Goal: Task Accomplishment & Management: Manage account settings

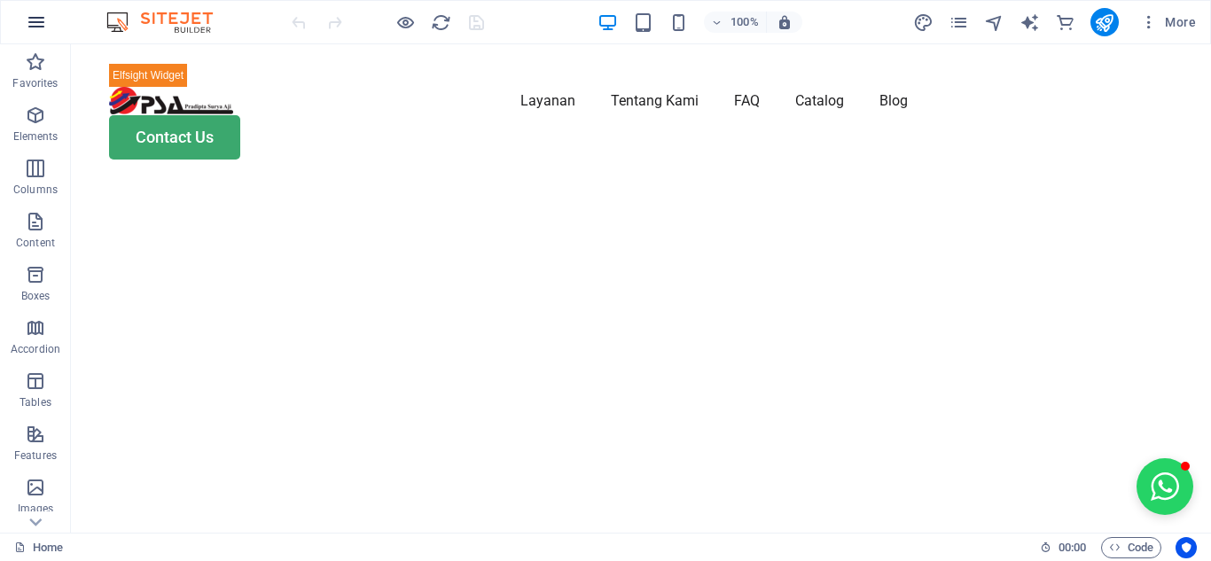
click at [37, 23] on icon "button" at bounding box center [36, 22] width 21 height 21
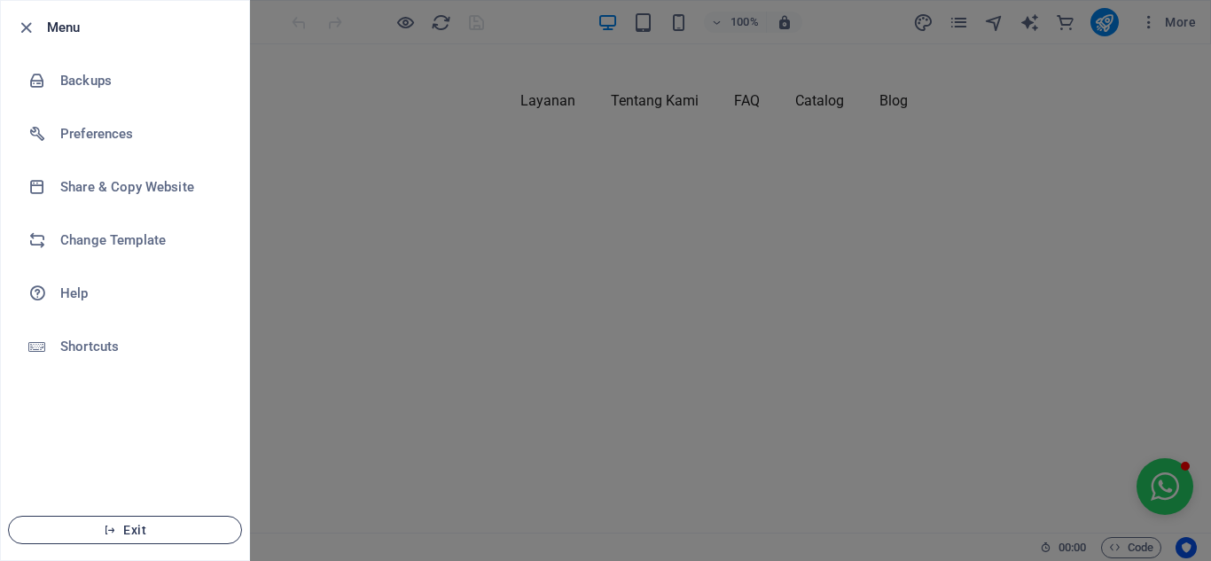
click at [113, 532] on icon "button" at bounding box center [110, 530] width 12 height 12
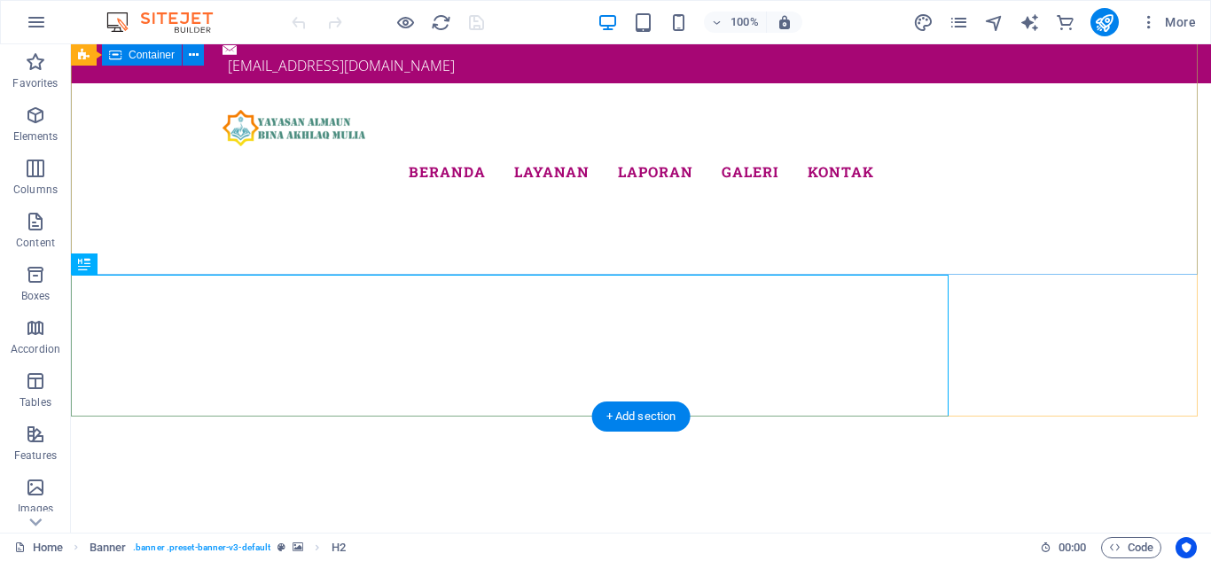
scroll to position [89, 0]
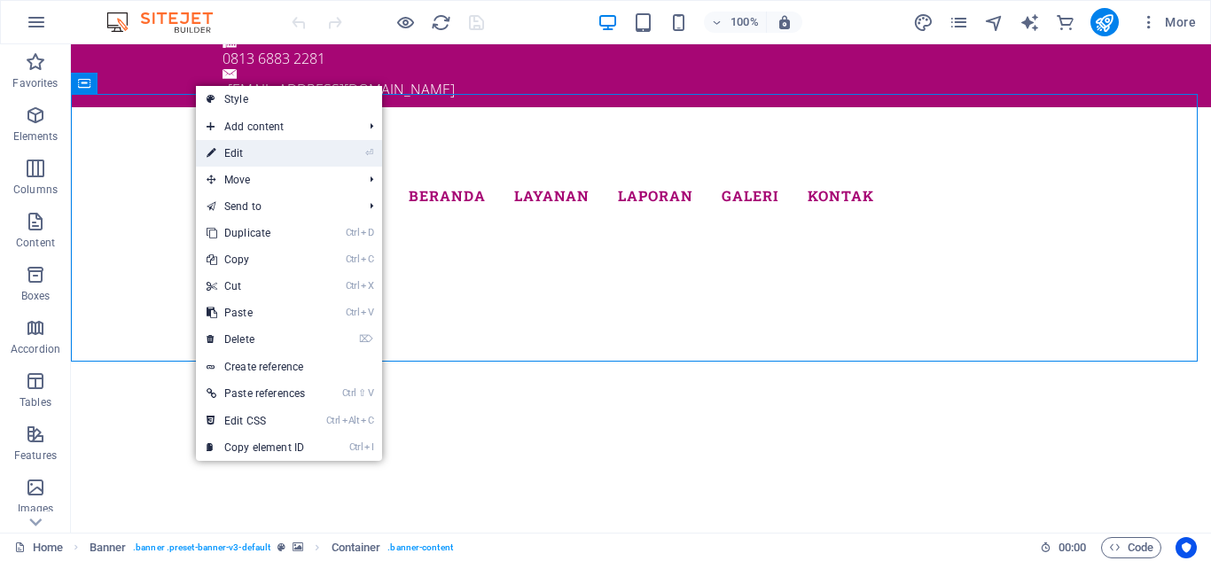
click at [218, 152] on link "⏎ Edit" at bounding box center [256, 153] width 120 height 27
select select "comment"
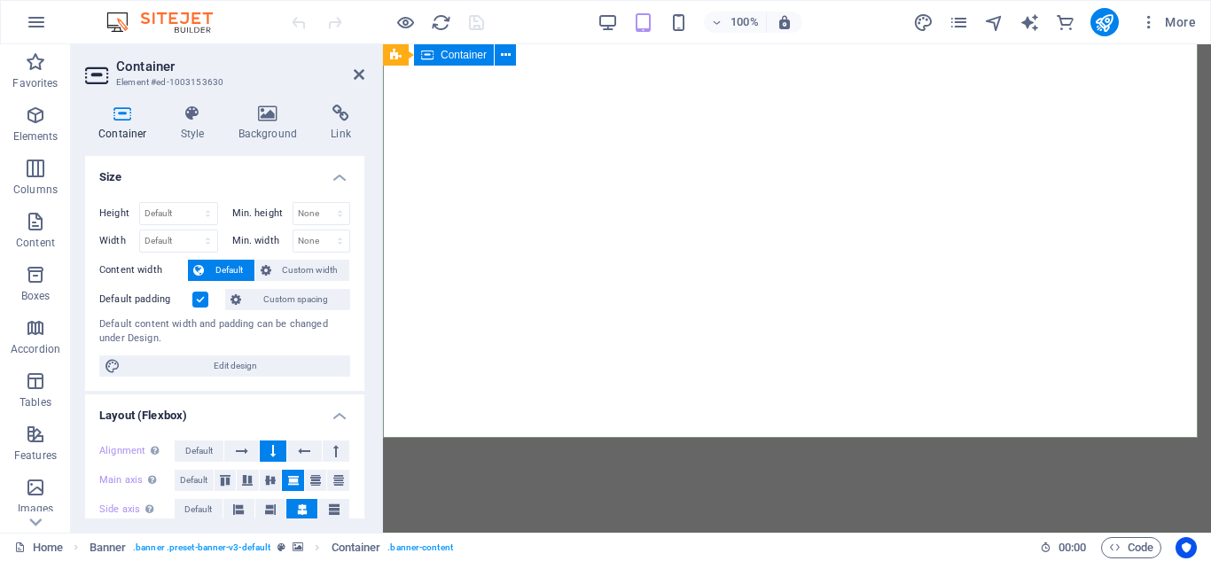
scroll to position [709, 0]
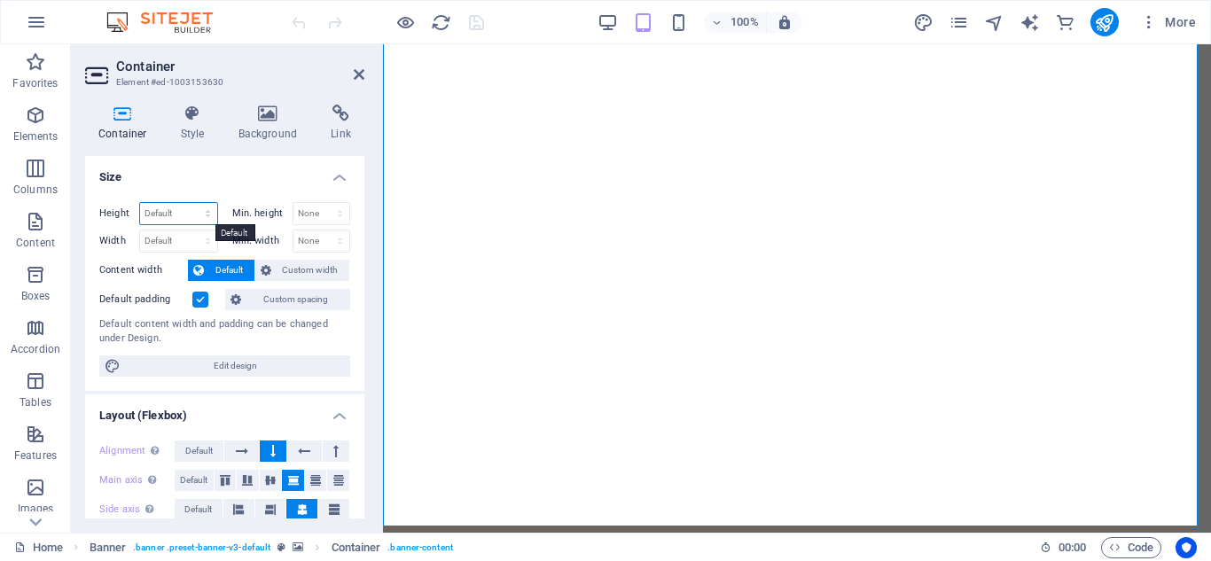
click at [175, 214] on select "Default px rem % vh vw" at bounding box center [178, 213] width 77 height 21
select select "px"
click at [190, 203] on select "Default px rem % vh vw" at bounding box center [178, 213] width 77 height 21
type input "1200"
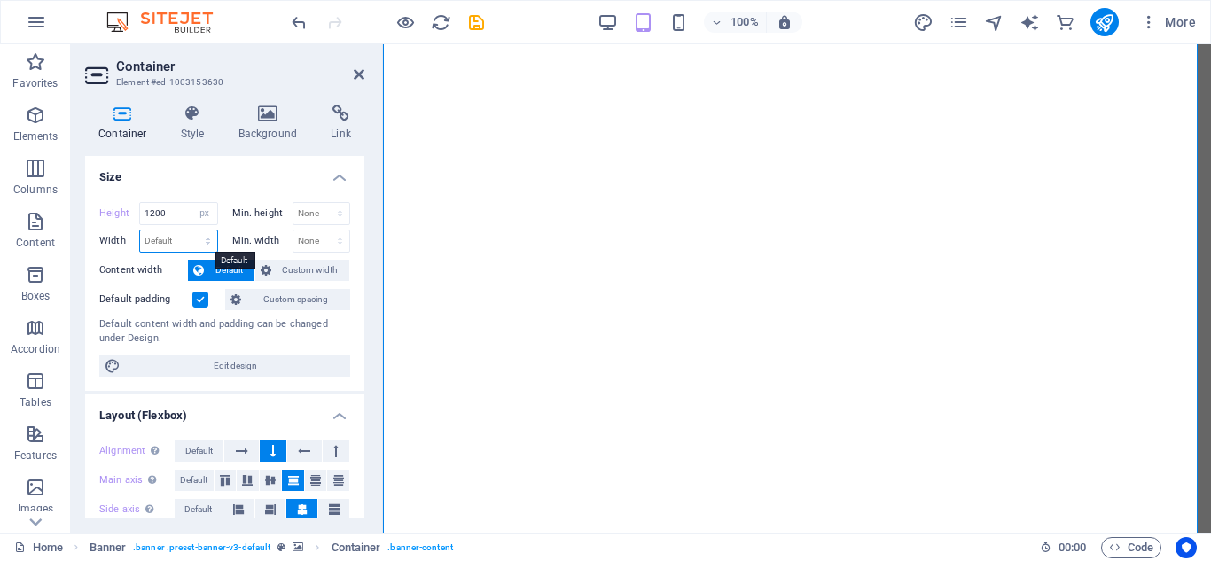
click at [202, 241] on select "Default px rem % em vh vw" at bounding box center [178, 241] width 77 height 21
select select "px"
click at [190, 231] on select "Default px rem % em vh vw" at bounding box center [178, 241] width 77 height 21
type input "919"
click at [310, 216] on select "None px rem % vh vw" at bounding box center [321, 213] width 57 height 21
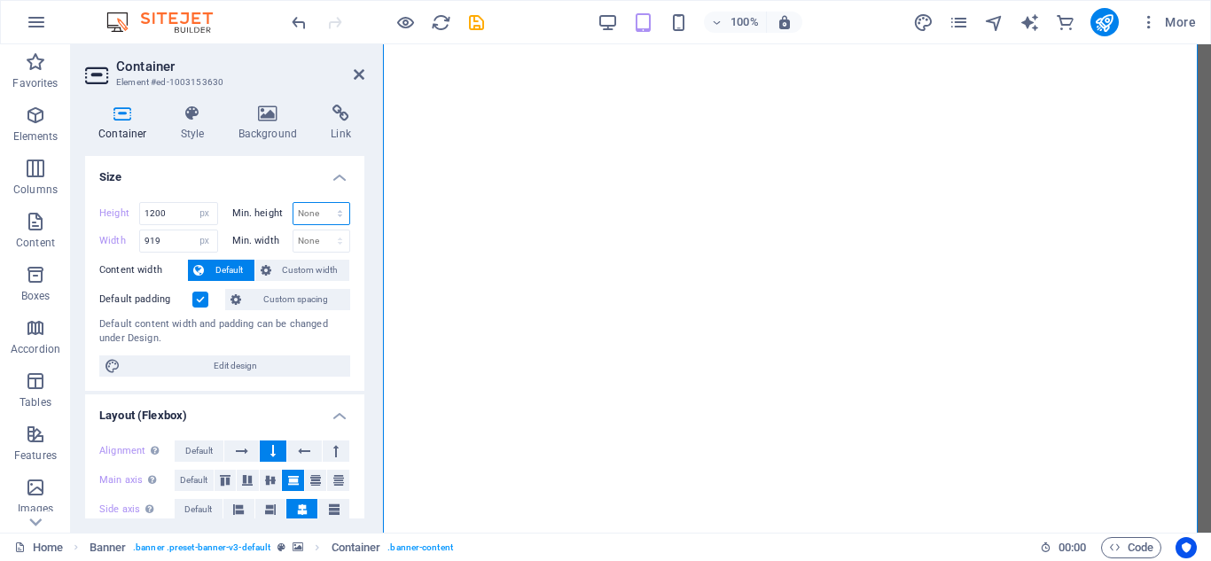
select select "px"
click at [321, 203] on select "None px rem % vh vw" at bounding box center [321, 213] width 57 height 21
type input "0"
click at [318, 238] on select "None px rem % vh vw" at bounding box center [321, 241] width 57 height 21
select select "px"
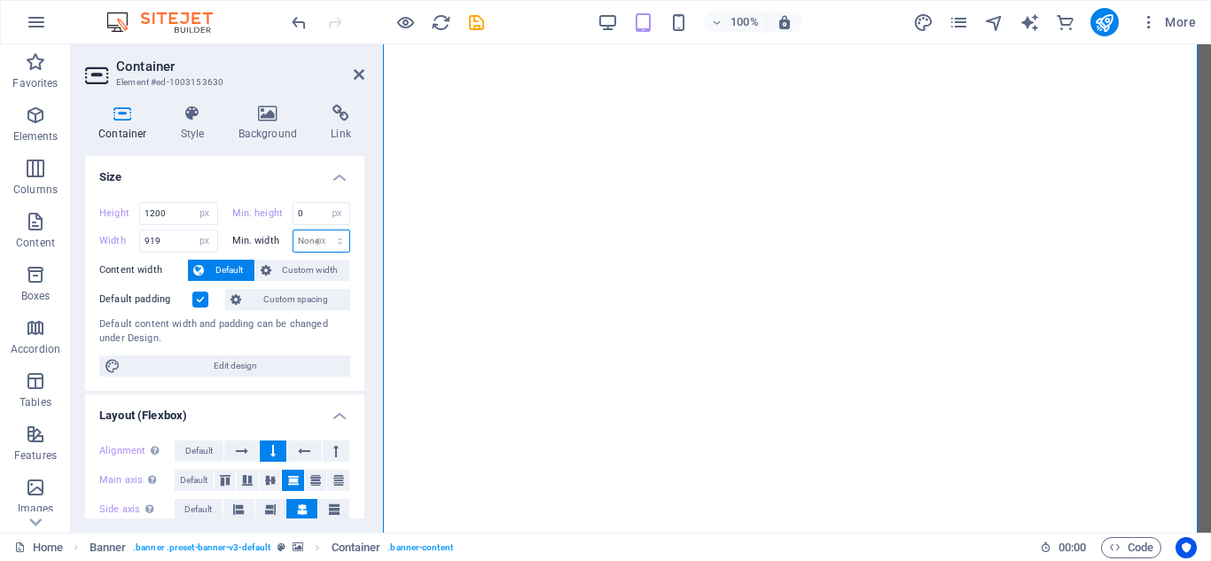
click at [321, 231] on select "None px rem % vh vw" at bounding box center [321, 241] width 57 height 21
type input "0"
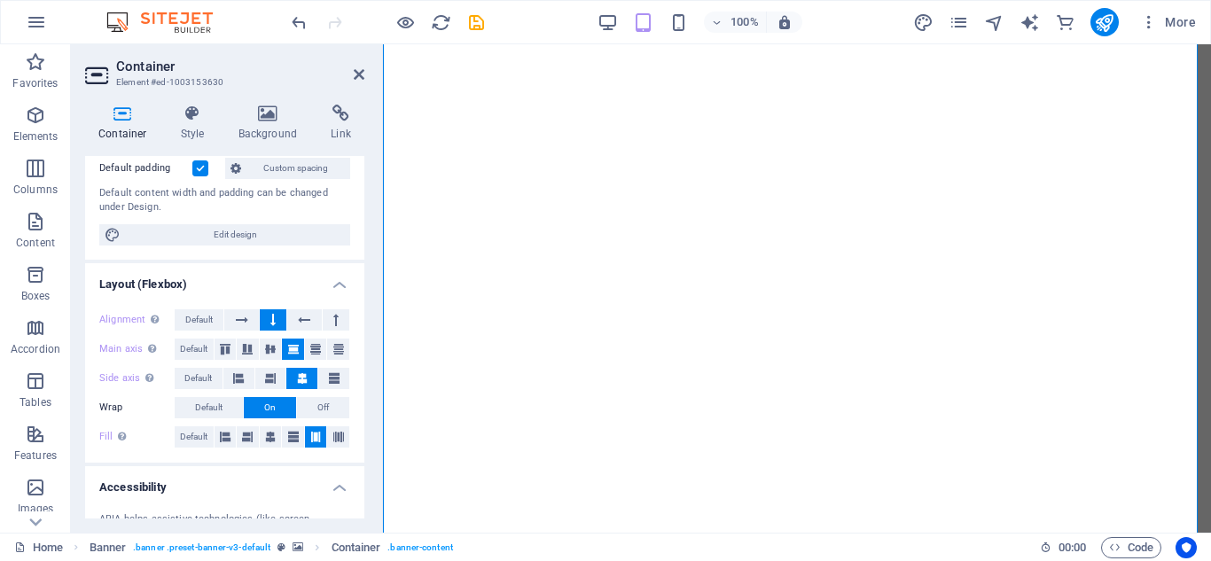
scroll to position [177, 0]
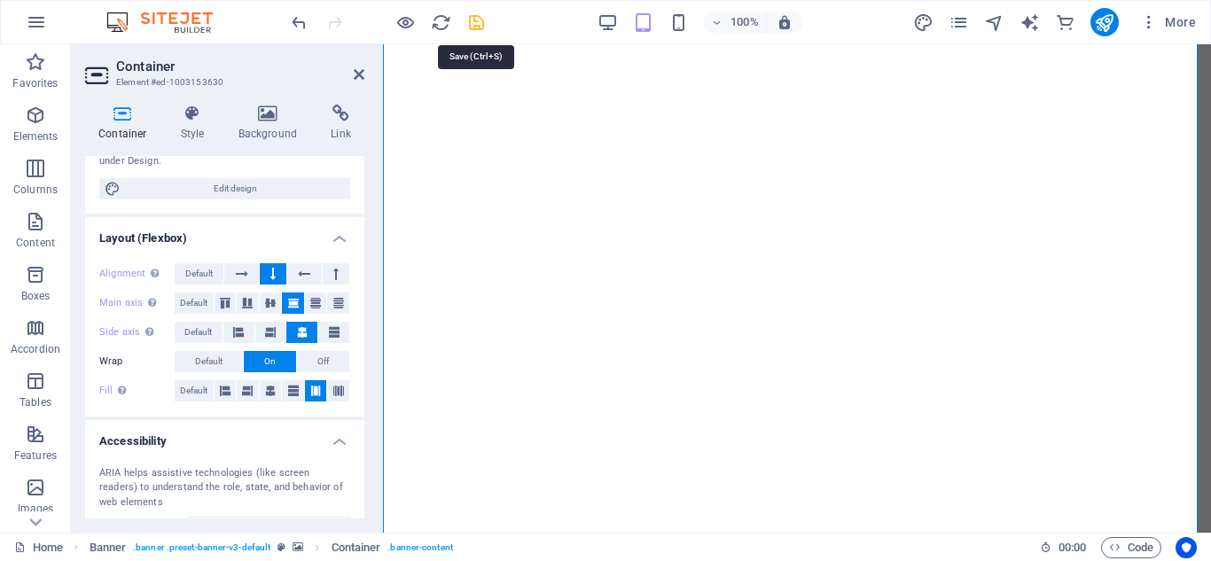
click at [482, 23] on icon "save" at bounding box center [476, 22] width 20 height 20
checkbox input "false"
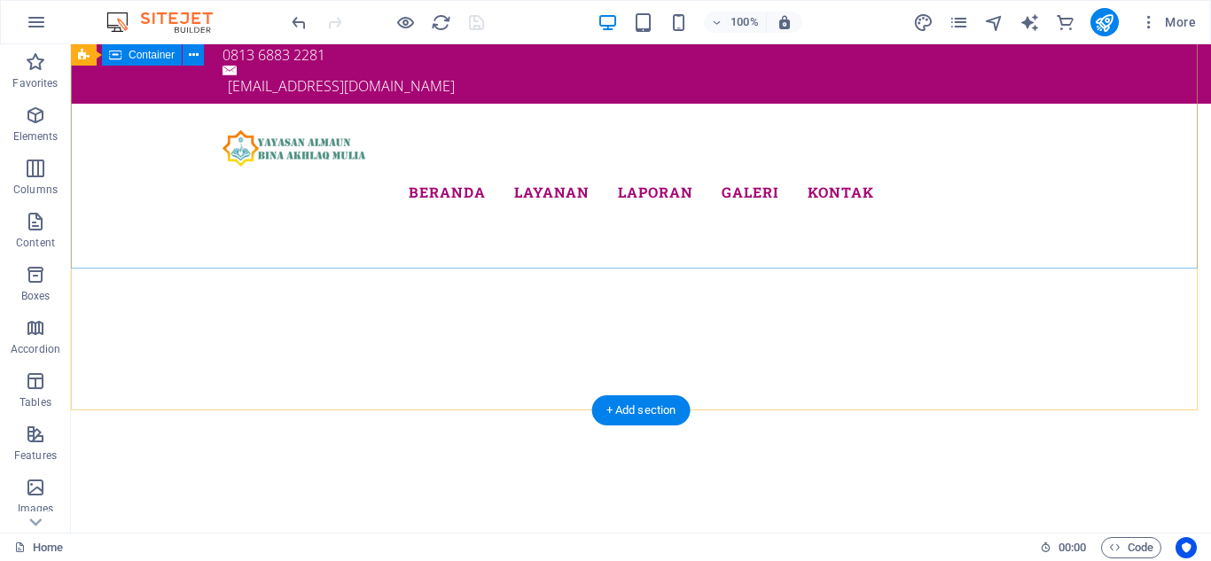
scroll to position [0, 0]
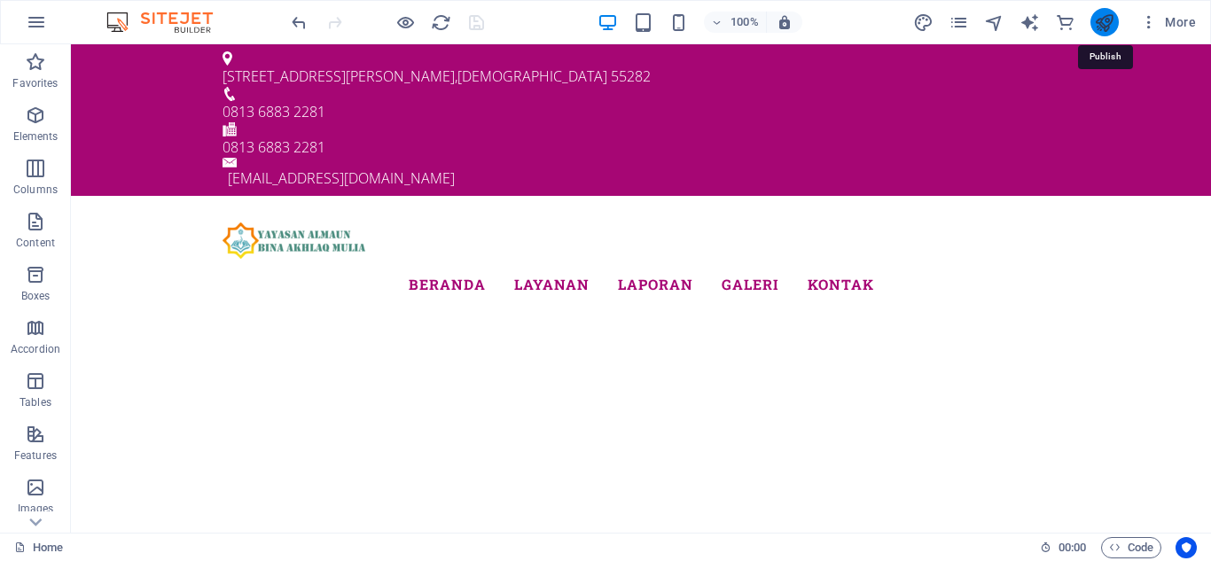
click at [1101, 23] on icon "publish" at bounding box center [1104, 22] width 20 height 20
